Goal: Task Accomplishment & Management: Use online tool/utility

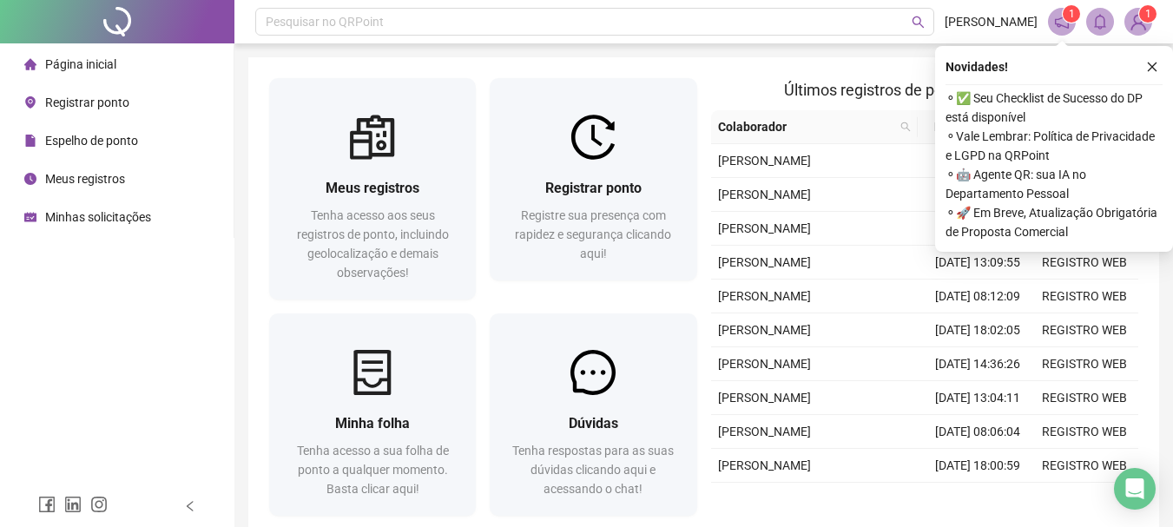
click at [644, 218] on span "Registre sua presença com rapidez e segurança clicando aqui!" at bounding box center [593, 234] width 156 height 52
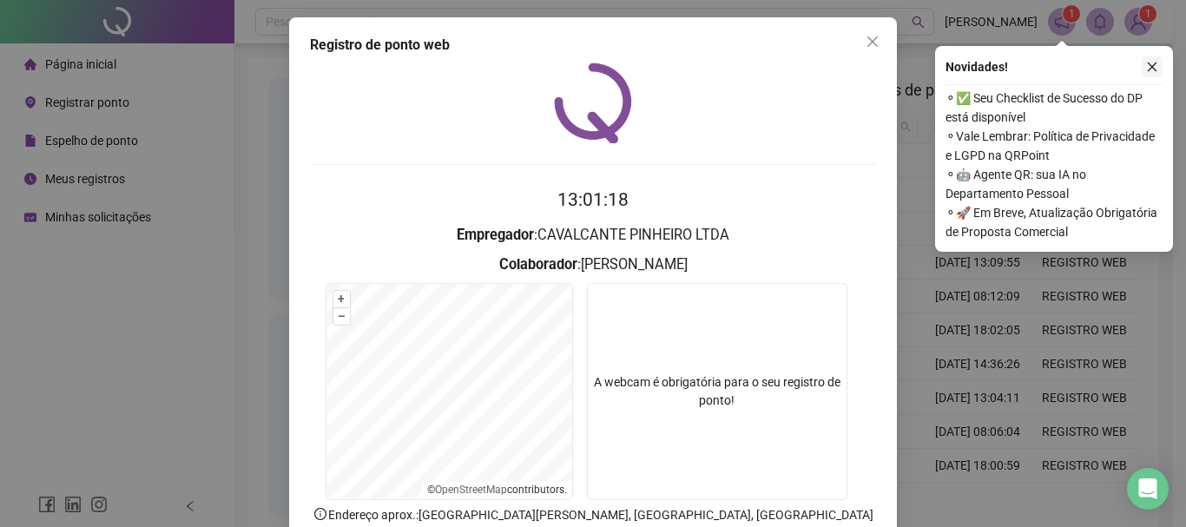
click at [1152, 59] on button "button" at bounding box center [1152, 66] width 21 height 21
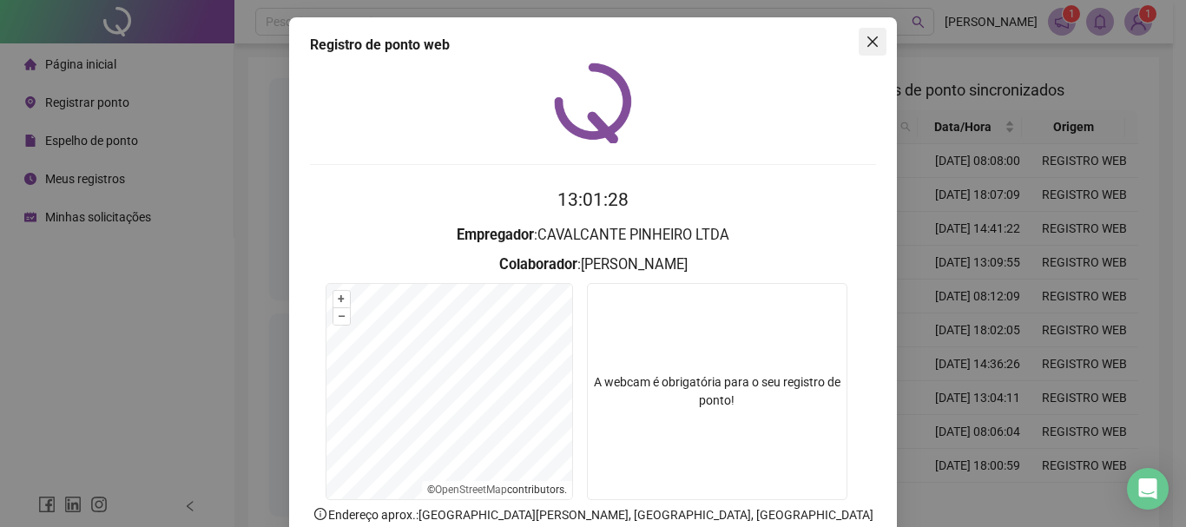
click at [875, 36] on span "Close" at bounding box center [873, 42] width 28 height 14
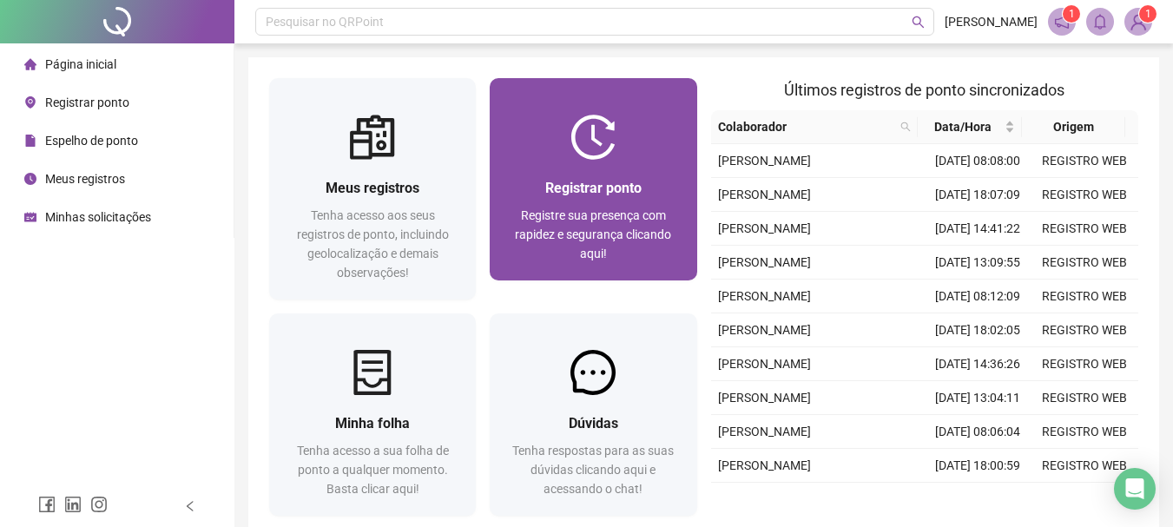
click at [584, 162] on div "Registrar ponto Registre sua presença com rapidez e segurança clicando aqui!" at bounding box center [593, 220] width 207 height 121
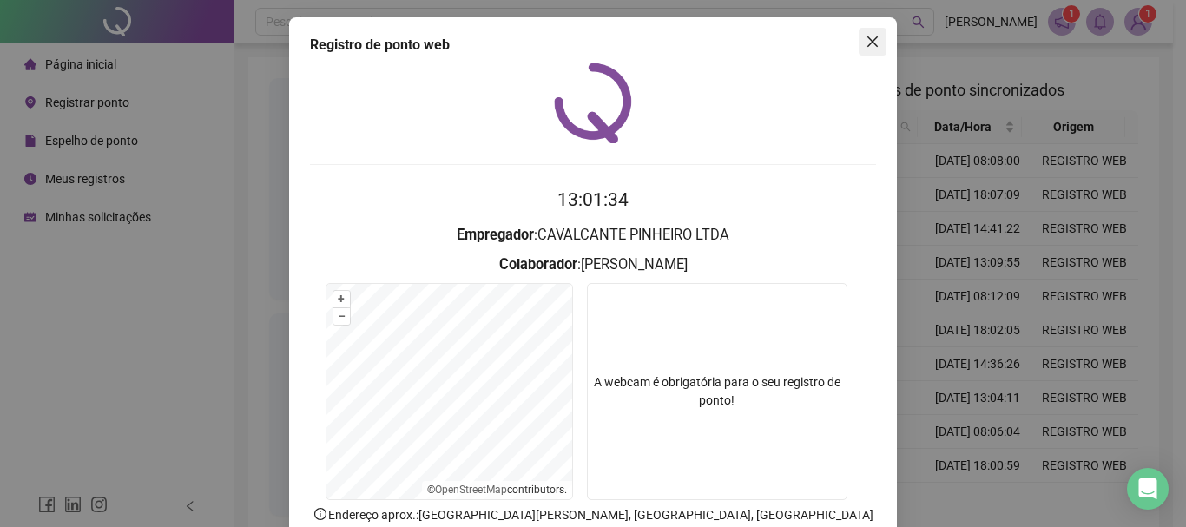
click at [866, 51] on button "Close" at bounding box center [873, 42] width 28 height 28
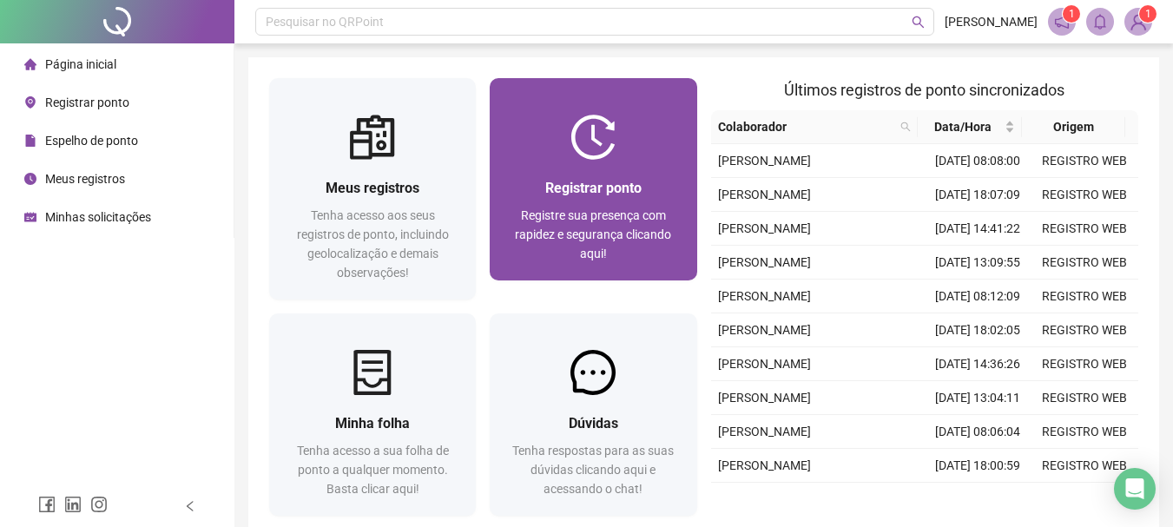
click at [668, 121] on div at bounding box center [593, 137] width 207 height 45
